Goal: Task Accomplishment & Management: Use online tool/utility

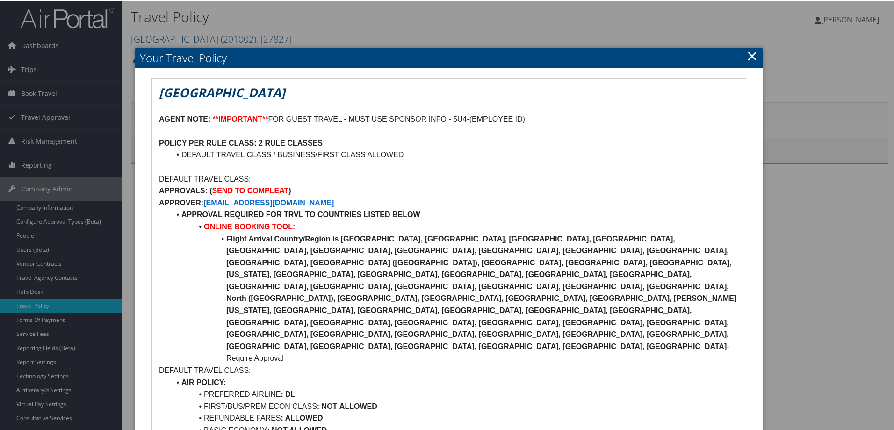
click at [747, 55] on link "×" at bounding box center [752, 54] width 11 height 19
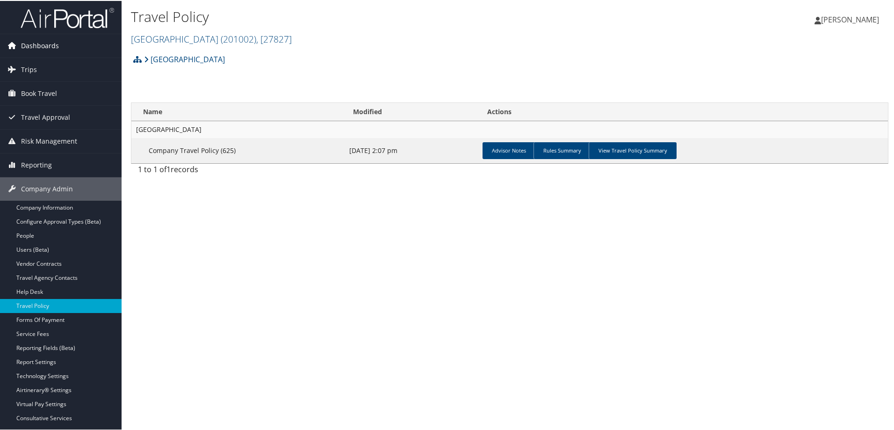
click at [55, 40] on span "Dashboards" at bounding box center [40, 44] width 38 height 23
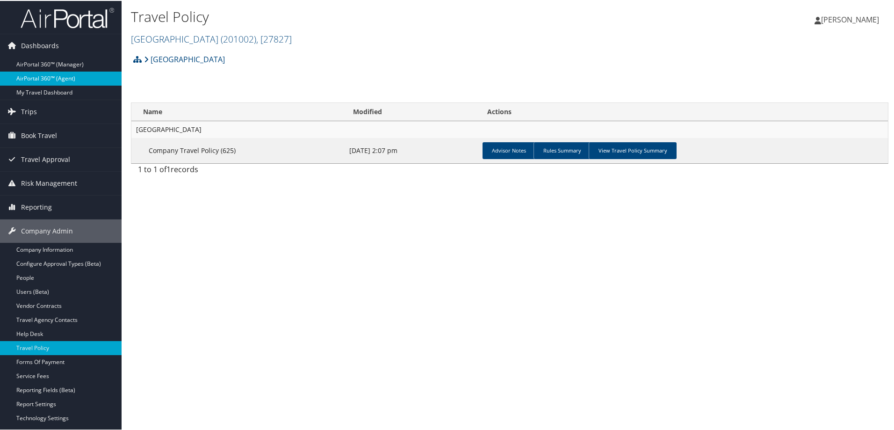
click at [56, 78] on link "AirPortal 360™ (Agent)" at bounding box center [61, 78] width 122 height 14
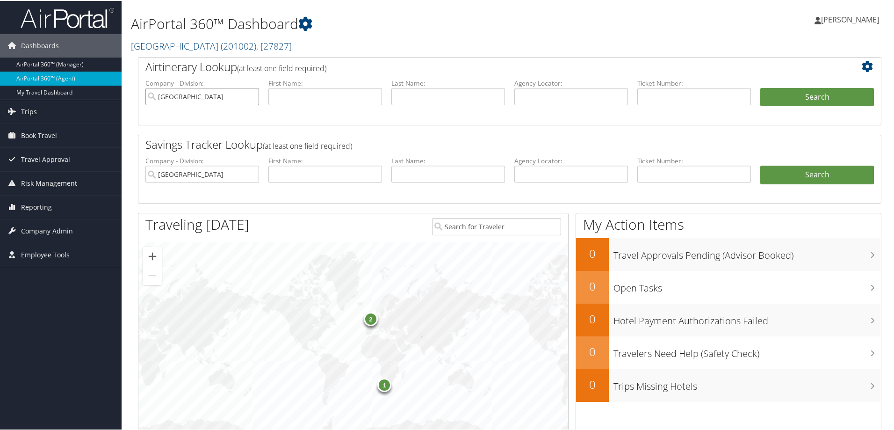
click at [252, 96] on input "Colgate University" at bounding box center [202, 95] width 114 height 17
click at [663, 87] on label "Ticket Number:" at bounding box center [694, 82] width 114 height 9
click at [663, 99] on input "text" at bounding box center [694, 95] width 114 height 17
click at [658, 90] on input "text" at bounding box center [694, 95] width 114 height 17
click at [661, 94] on input "text" at bounding box center [694, 95] width 114 height 17
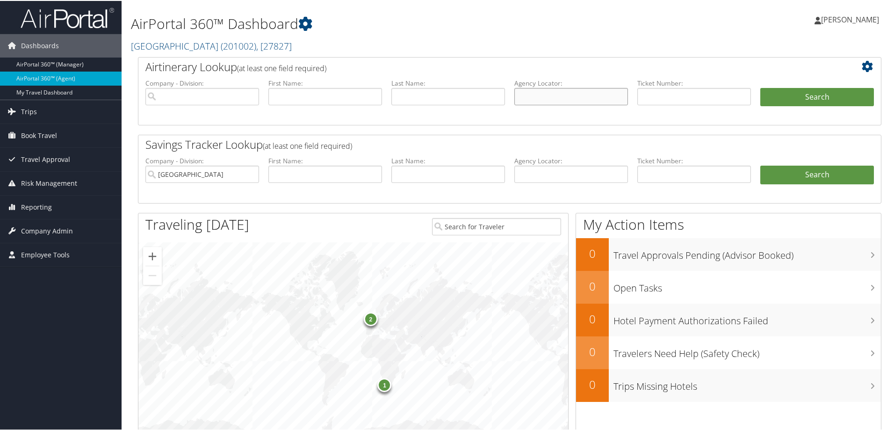
click at [603, 100] on input "text" at bounding box center [571, 95] width 114 height 17
paste input "CZK621"
type input "CZK621"
click at [838, 98] on button "Search" at bounding box center [817, 96] width 114 height 19
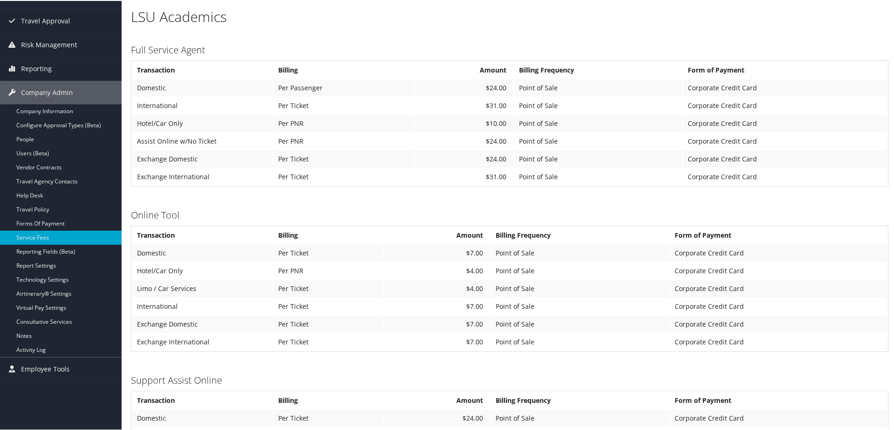
scroll to position [94, 0]
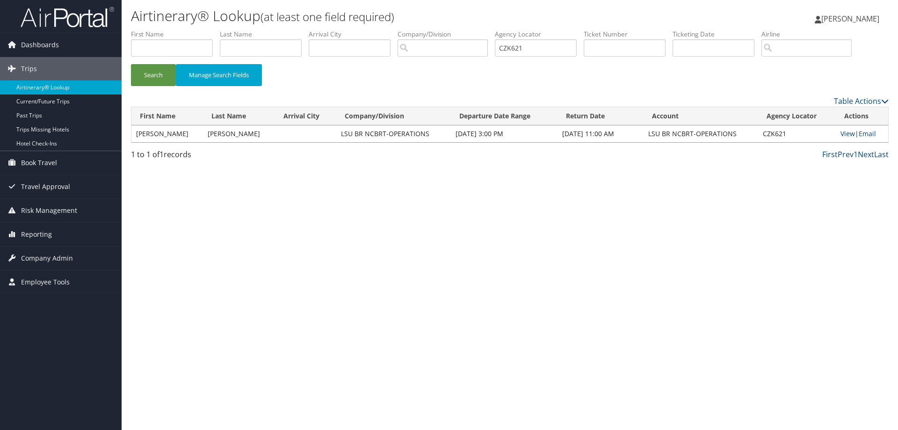
click at [845, 131] on link "View" at bounding box center [847, 133] width 14 height 9
click at [36, 224] on span "Reporting" at bounding box center [36, 234] width 31 height 23
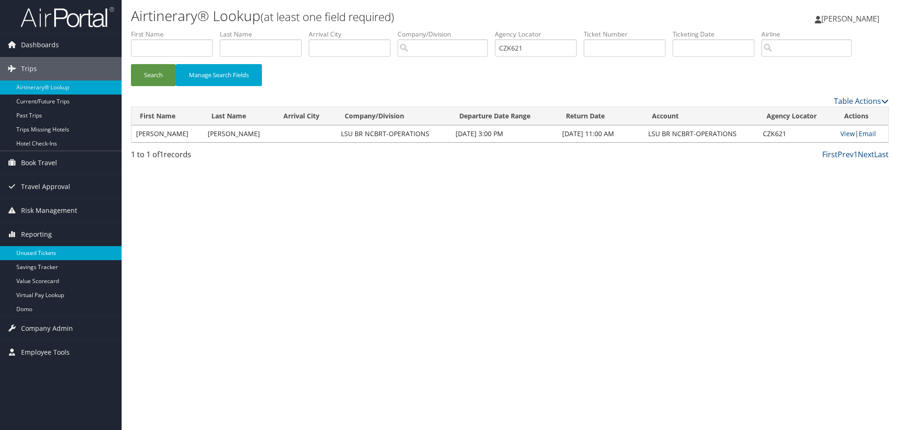
click at [32, 253] on link "Unused Tickets" at bounding box center [61, 253] width 122 height 14
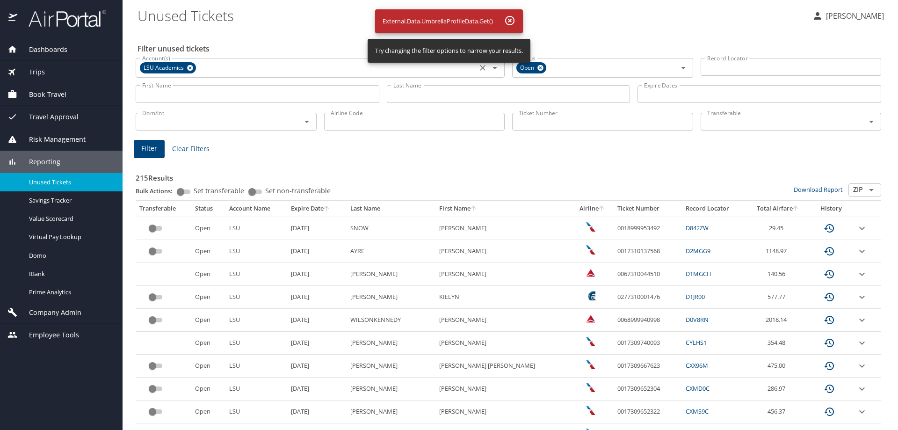
click at [187, 69] on icon at bounding box center [190, 68] width 7 height 10
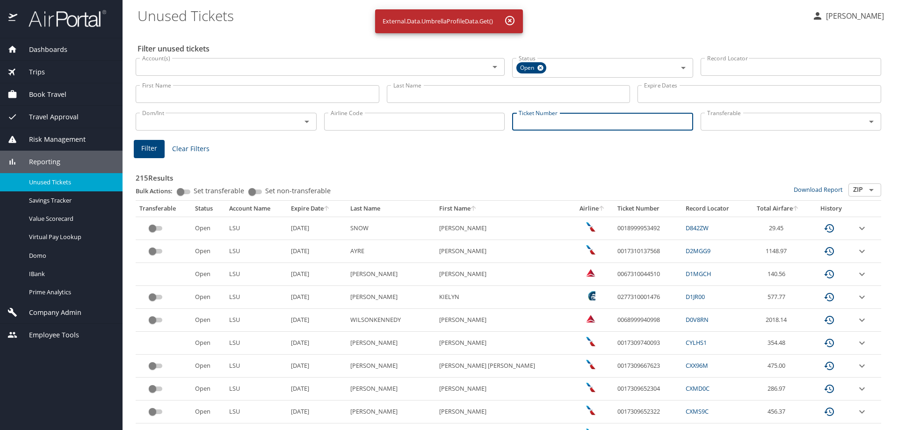
click at [548, 128] on input "Ticket Number" at bounding box center [602, 122] width 181 height 18
click at [516, 118] on input "8999904334" at bounding box center [602, 120] width 181 height 18
type input "0068999904334"
click at [143, 149] on span "Filter" at bounding box center [149, 147] width 16 height 12
